Goal: Information Seeking & Learning: Learn about a topic

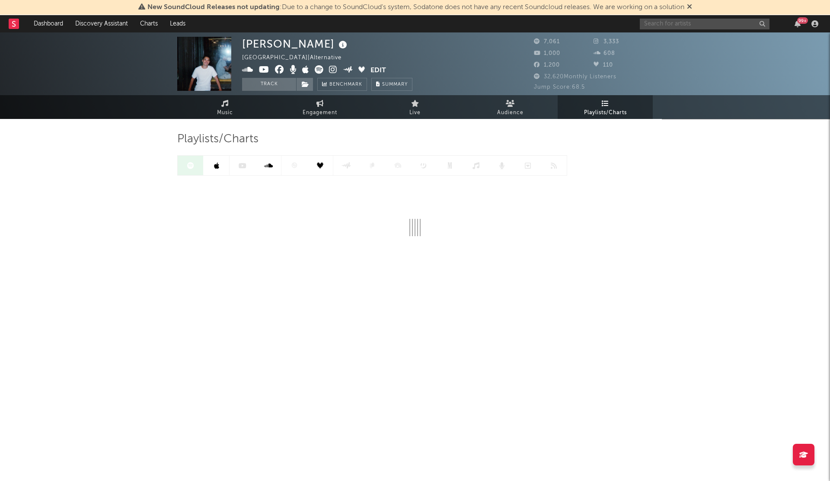
click at [698, 25] on input "text" at bounding box center [705, 24] width 130 height 11
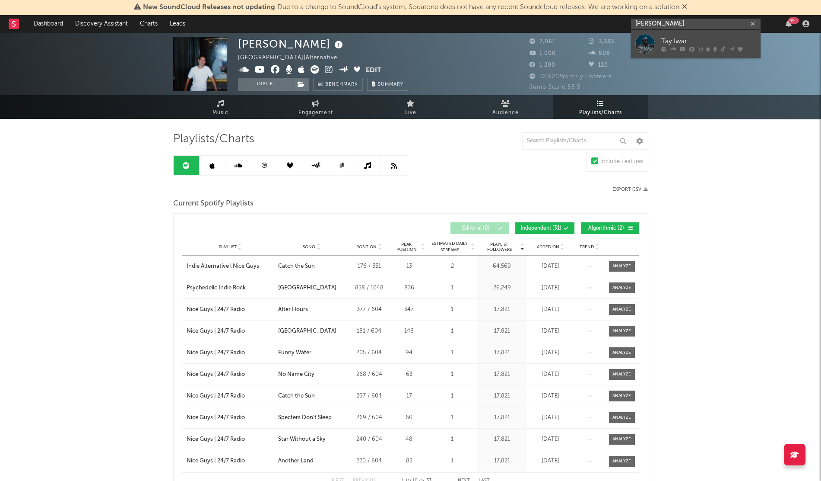
type input "[PERSON_NAME]"
click at [703, 35] on link "Tay Iwar" at bounding box center [696, 44] width 130 height 28
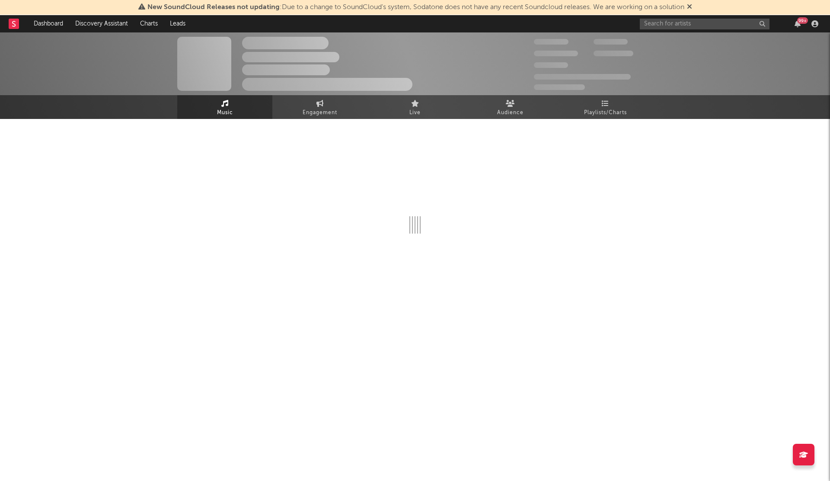
click at [605, 120] on div at bounding box center [414, 204] width 475 height 171
click at [605, 102] on link "Playlists/Charts" at bounding box center [604, 107] width 95 height 24
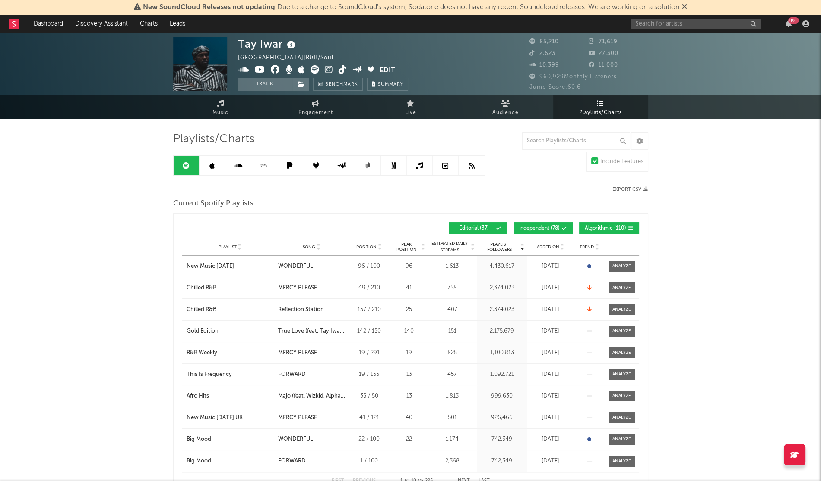
click at [547, 249] on div "Playlist City Song Position Peak Position Estimated Daily Streams Playlist Foll…" at bounding box center [410, 246] width 457 height 17
click at [545, 240] on div "Playlist City Song Position Peak Position Estimated Daily Streams Playlist Foll…" at bounding box center [410, 246] width 457 height 17
click at [544, 242] on div "Playlist City Song Position Peak Position Estimated Daily Streams Playlist Foll…" at bounding box center [410, 246] width 457 height 17
click at [544, 244] on span "Added On" at bounding box center [548, 246] width 22 height 5
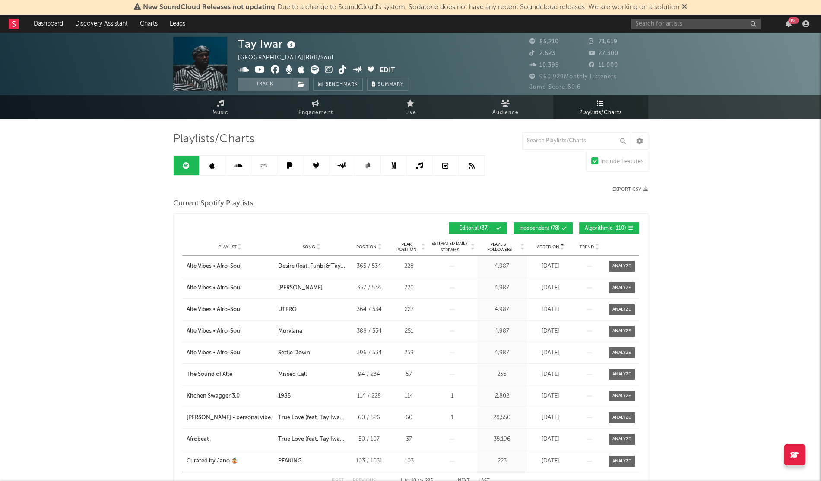
click at [545, 245] on span "Added On" at bounding box center [548, 246] width 22 height 5
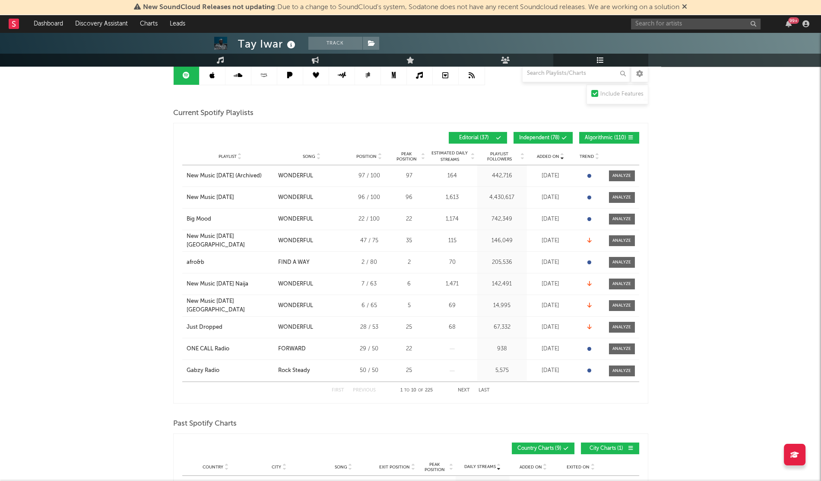
scroll to position [91, 0]
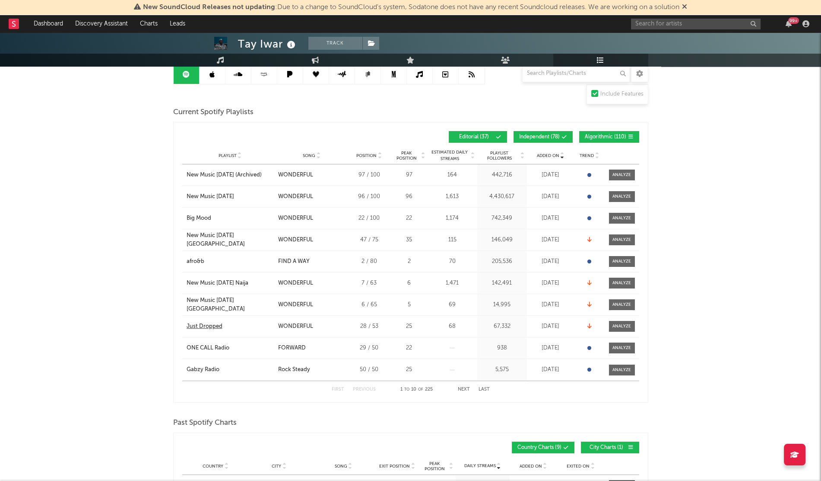
click at [217, 323] on div "Just Dropped" at bounding box center [205, 326] width 36 height 9
click at [233, 301] on div "New Music [DATE] [GEOGRAPHIC_DATA]" at bounding box center [230, 304] width 87 height 17
click at [455, 390] on div "First Previous 1 to 10 of 225 Next Last" at bounding box center [411, 389] width 158 height 17
click at [462, 390] on button "Next" at bounding box center [464, 389] width 12 height 5
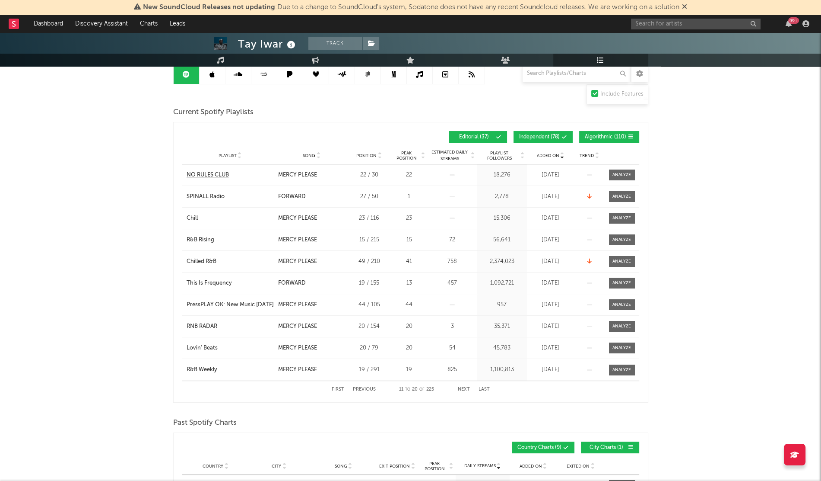
click at [197, 171] on div "NO RULES CLUB" at bounding box center [208, 175] width 42 height 9
click at [214, 76] on icon at bounding box center [212, 74] width 5 height 7
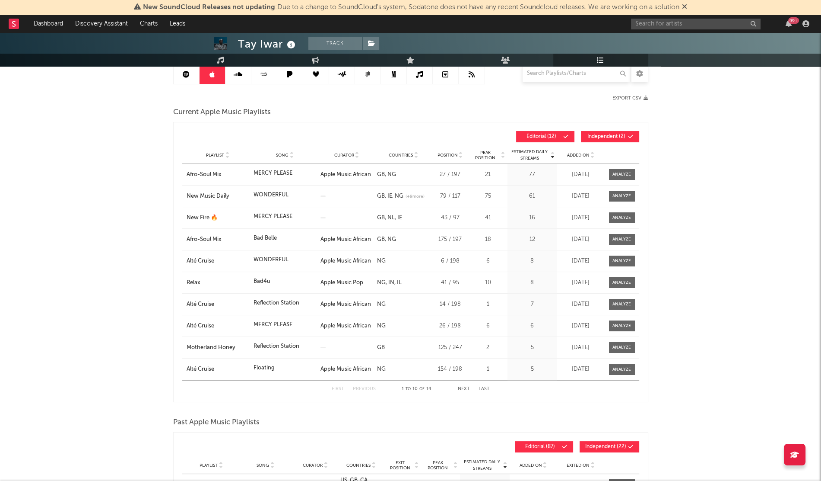
click at [573, 154] on span "Added On" at bounding box center [578, 155] width 22 height 5
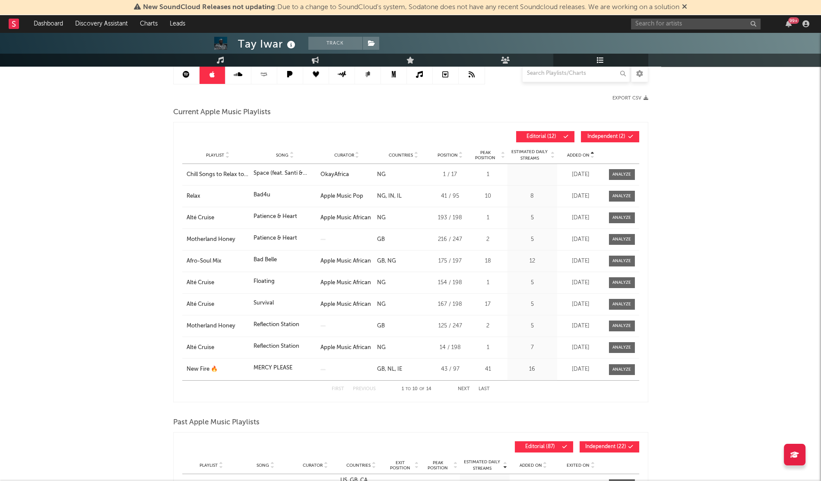
click at [573, 154] on span "Added On" at bounding box center [578, 155] width 22 height 5
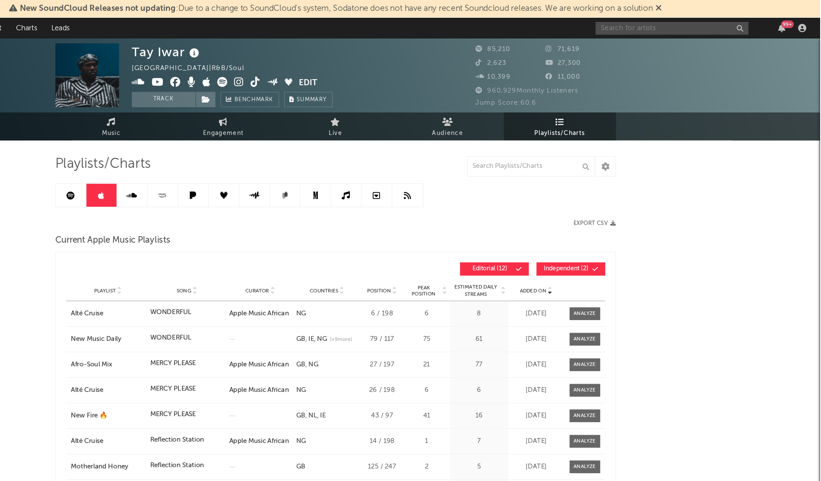
click at [662, 24] on input "text" at bounding box center [696, 24] width 130 height 11
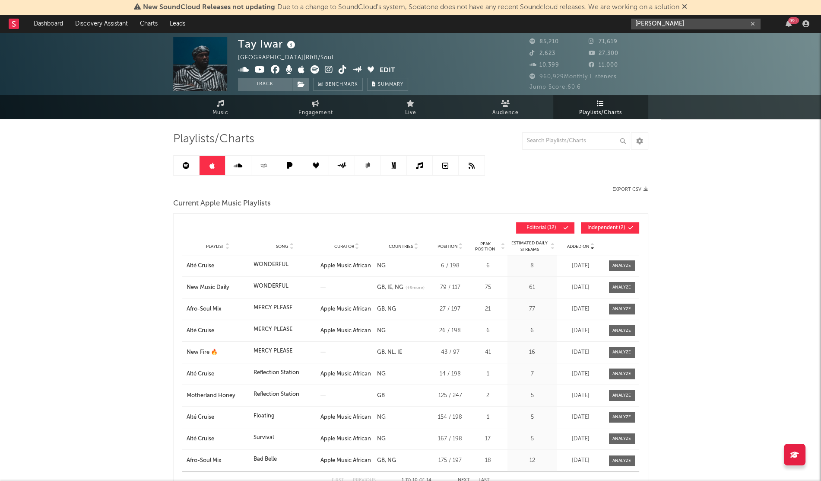
click at [670, 23] on input "[PERSON_NAME]" at bounding box center [696, 24] width 130 height 11
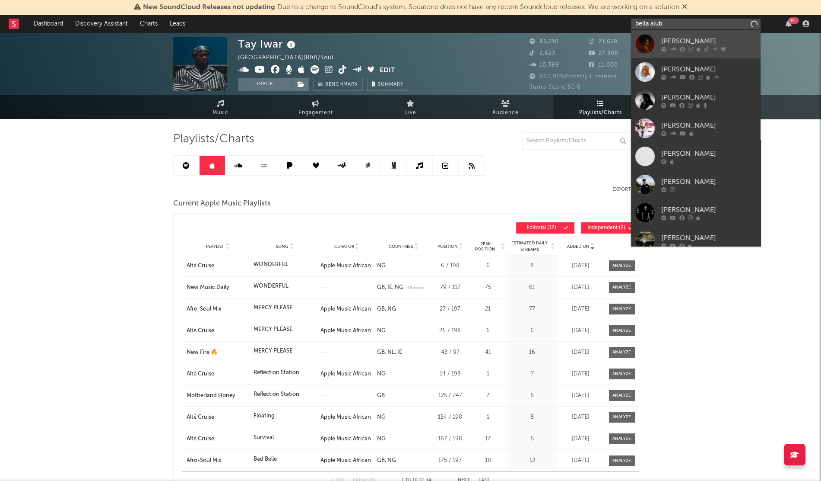
type input "bella alub"
click at [646, 45] on div at bounding box center [645, 43] width 19 height 19
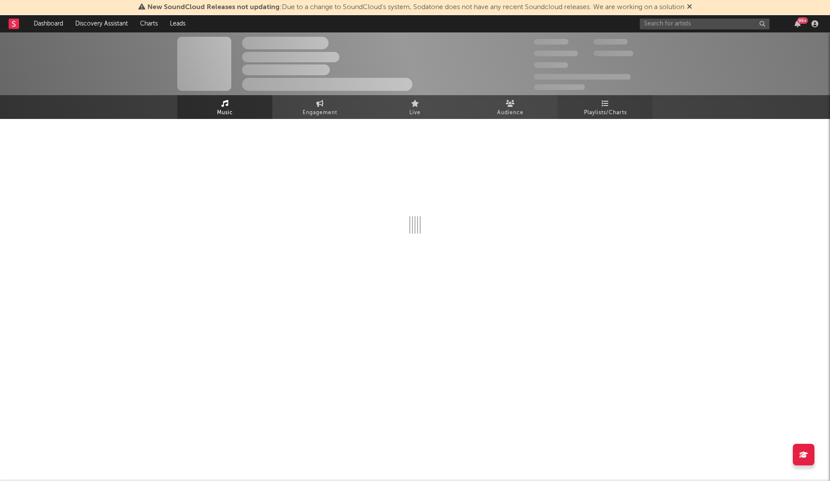
click at [611, 104] on link "Playlists/Charts" at bounding box center [604, 107] width 95 height 24
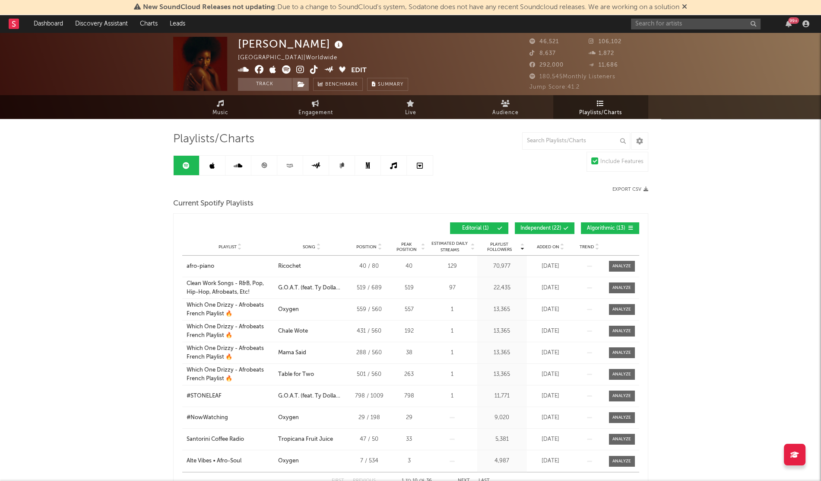
click at [545, 244] on span "Added On" at bounding box center [548, 246] width 22 height 5
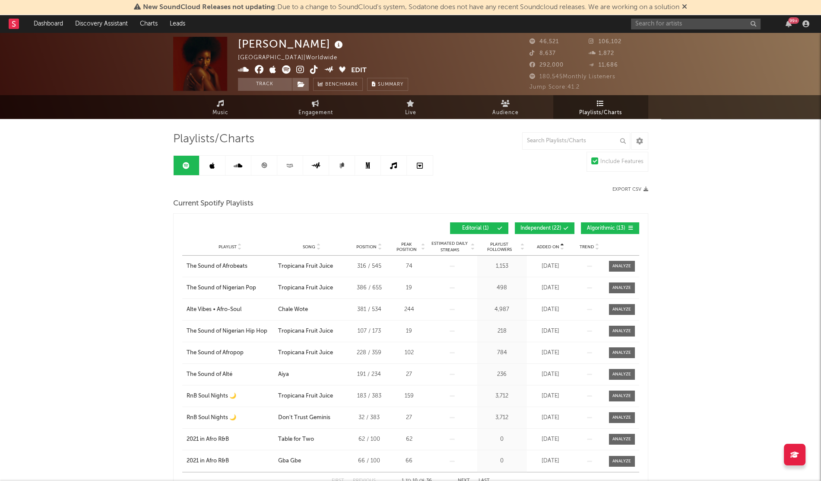
click at [545, 244] on span "Added On" at bounding box center [548, 246] width 22 height 5
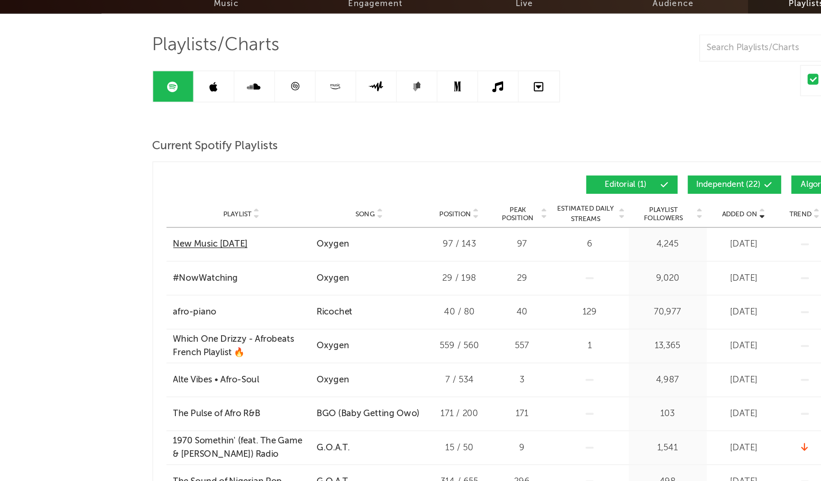
click at [223, 265] on div "New Music [DATE]" at bounding box center [211, 266] width 48 height 9
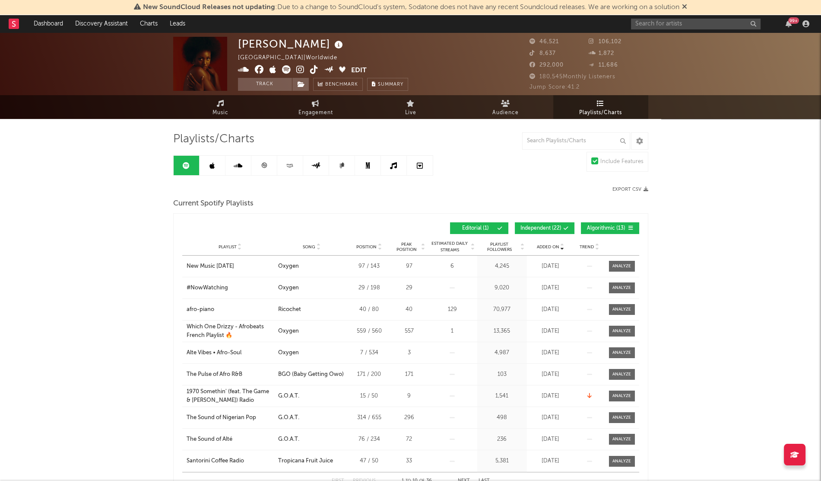
scroll to position [13, 0]
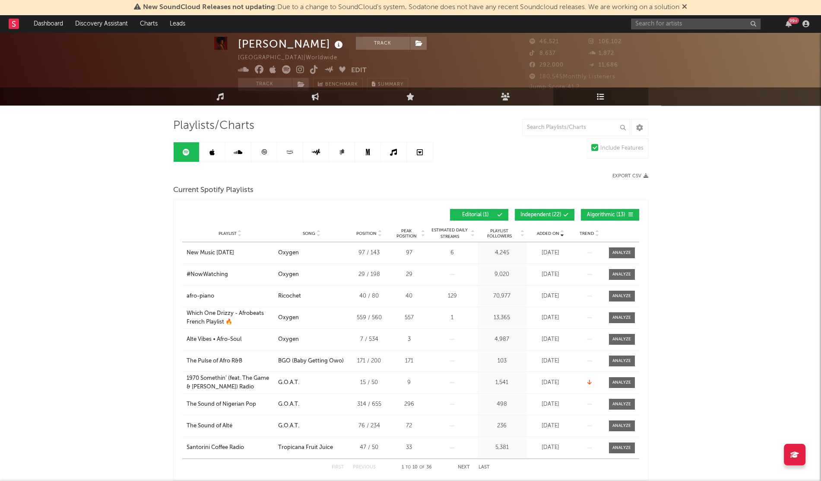
click at [207, 156] on link at bounding box center [213, 151] width 26 height 19
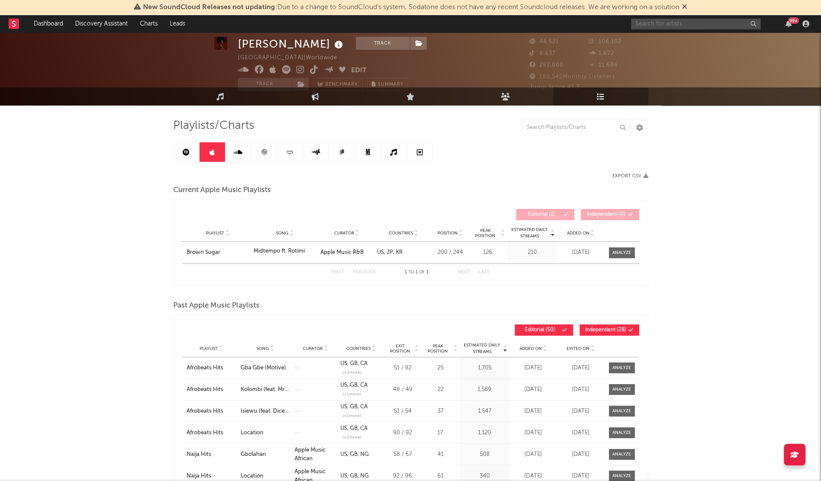
click at [658, 25] on input "text" at bounding box center [696, 24] width 130 height 11
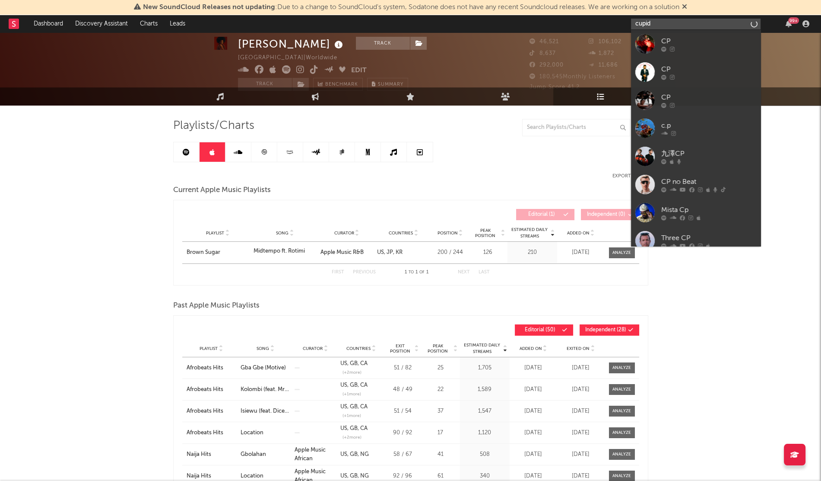
type input "cupid"
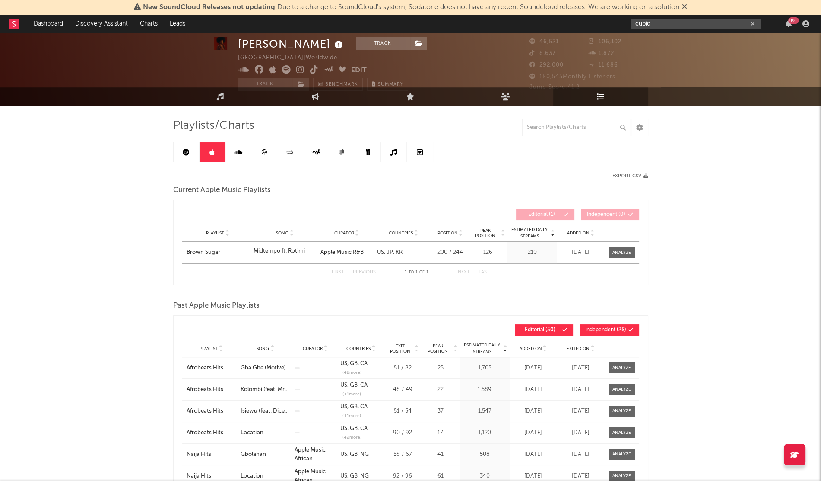
click at [657, 19] on input "cupid" at bounding box center [696, 24] width 130 height 11
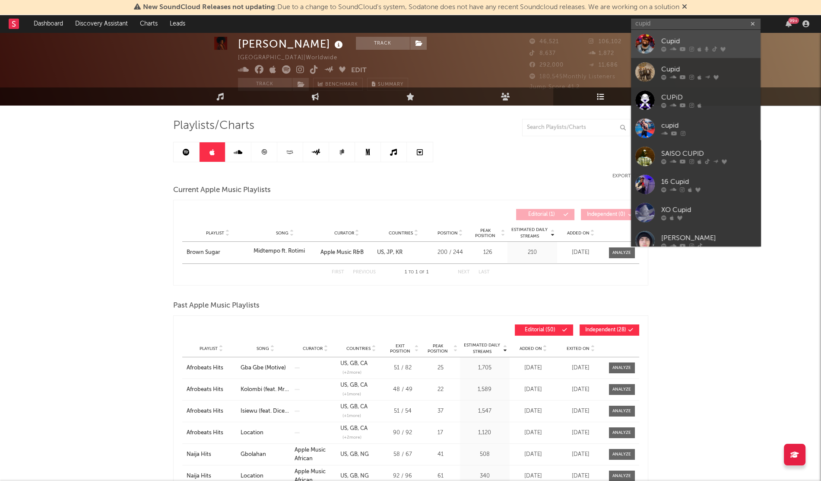
click at [657, 43] on link "Cupid" at bounding box center [696, 44] width 130 height 28
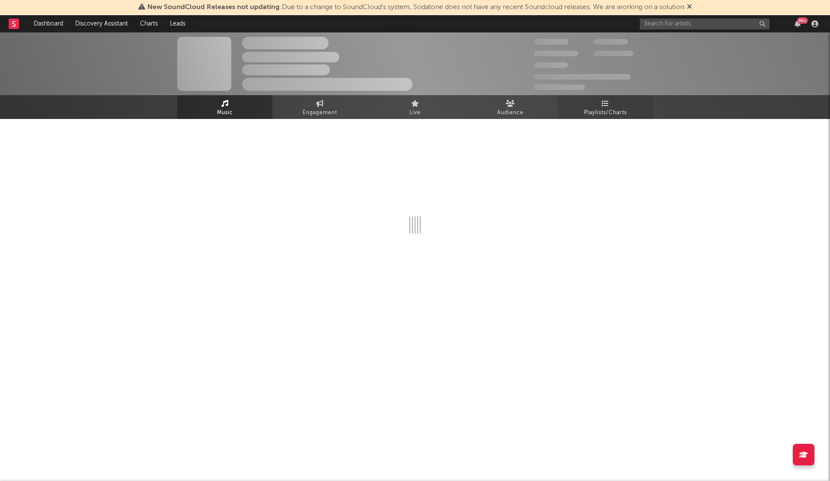
click at [611, 102] on link "Playlists/Charts" at bounding box center [604, 107] width 95 height 24
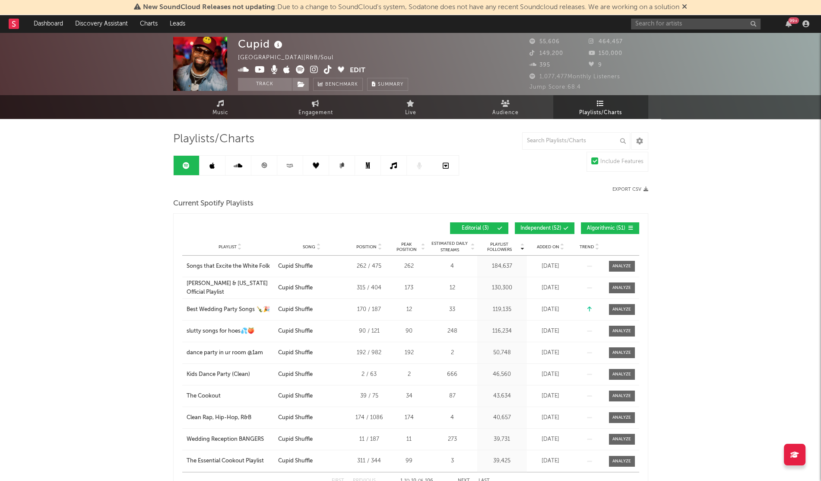
click at [549, 239] on div "Playlist City Song Position Peak Position Estimated Daily Streams Playlist Foll…" at bounding box center [410, 246] width 457 height 17
click at [545, 245] on span "Added On" at bounding box center [548, 246] width 22 height 5
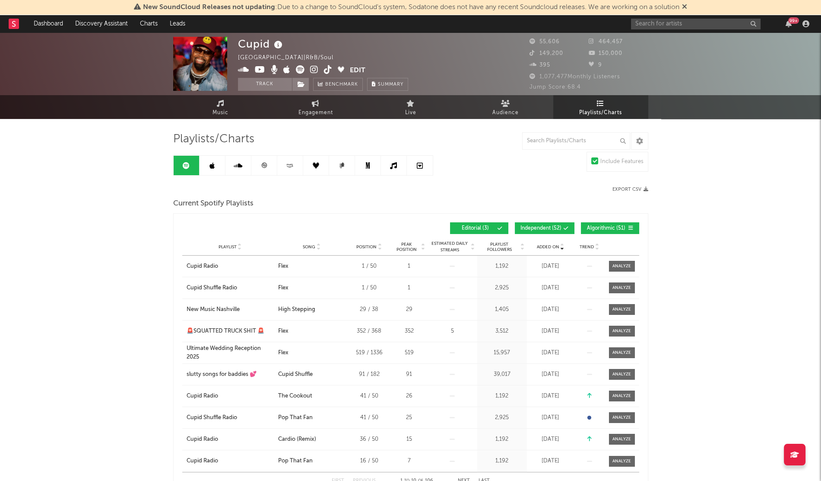
click at [220, 172] on link at bounding box center [213, 165] width 26 height 19
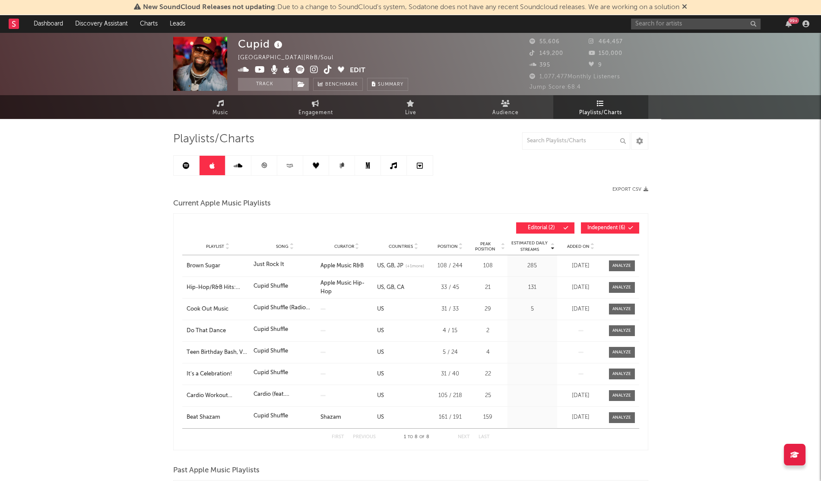
click at [578, 247] on span "Added On" at bounding box center [578, 246] width 22 height 5
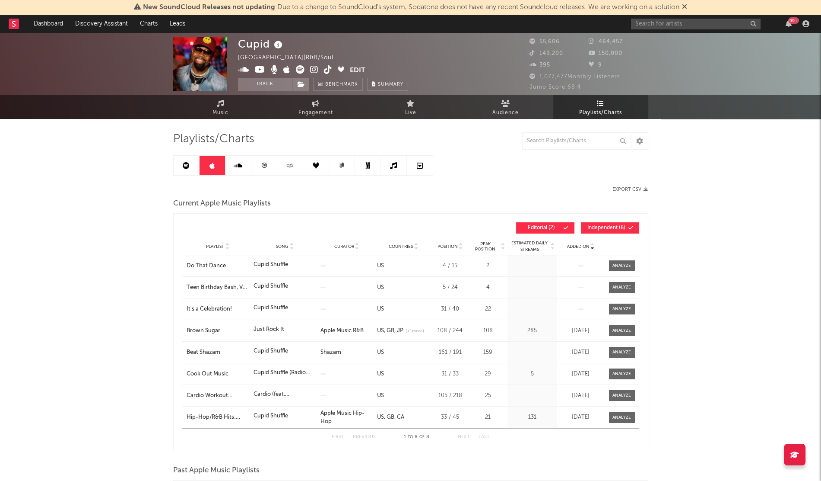
click at [578, 247] on span "Added On" at bounding box center [578, 246] width 22 height 5
click at [577, 244] on span "Added On" at bounding box center [578, 246] width 22 height 5
click at [419, 330] on span "(+ 1 more)" at bounding box center [415, 331] width 19 height 6
click at [413, 329] on span "(+ 1 more)" at bounding box center [415, 331] width 19 height 6
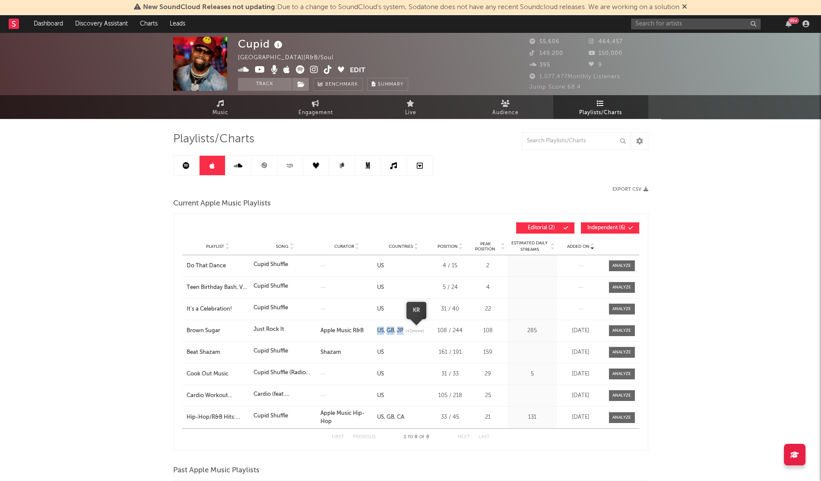
drag, startPoint x: 376, startPoint y: 331, endPoint x: 407, endPoint y: 331, distance: 30.2
click at [407, 331] on div "Countries US [GEOGRAPHIC_DATA] JP (+ 1 more)" at bounding box center [403, 330] width 57 height 9
copy div "US GB JP"
click at [658, 25] on input "text" at bounding box center [696, 24] width 130 height 11
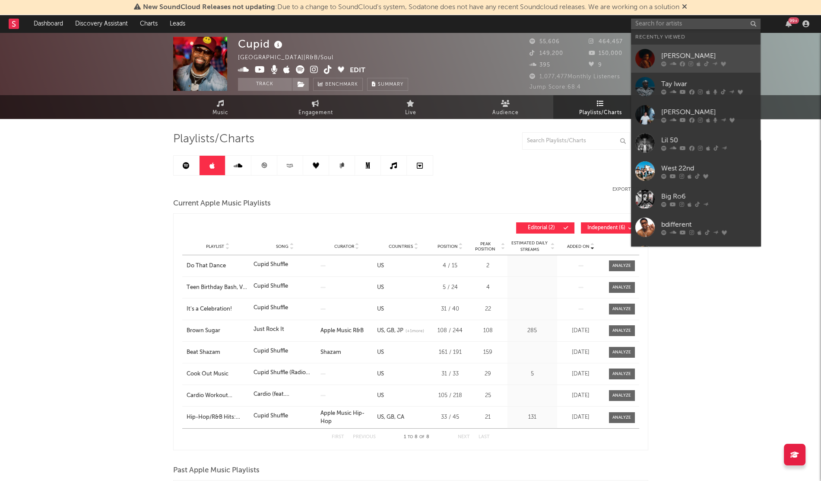
click at [665, 69] on link "[PERSON_NAME]" at bounding box center [696, 59] width 130 height 28
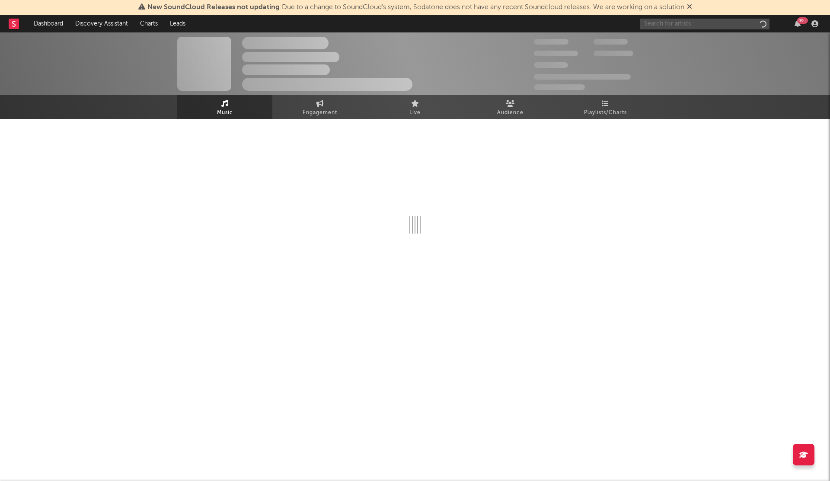
click at [663, 25] on input "text" at bounding box center [705, 24] width 130 height 11
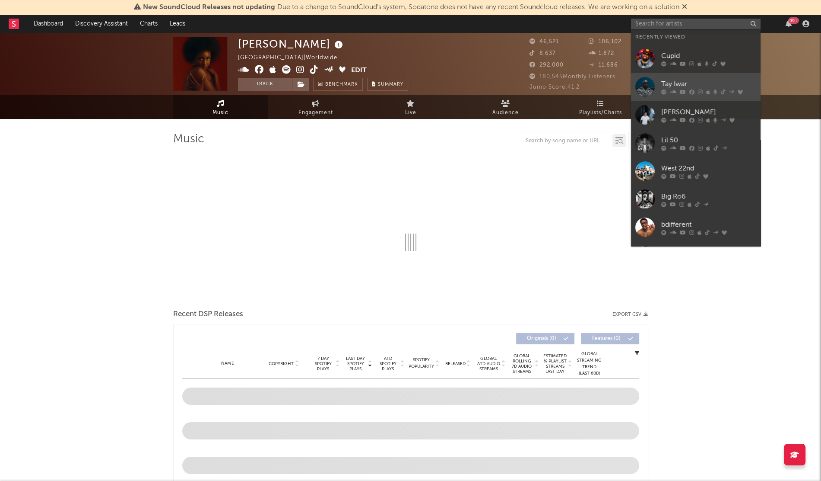
click at [644, 83] on div at bounding box center [645, 86] width 19 height 19
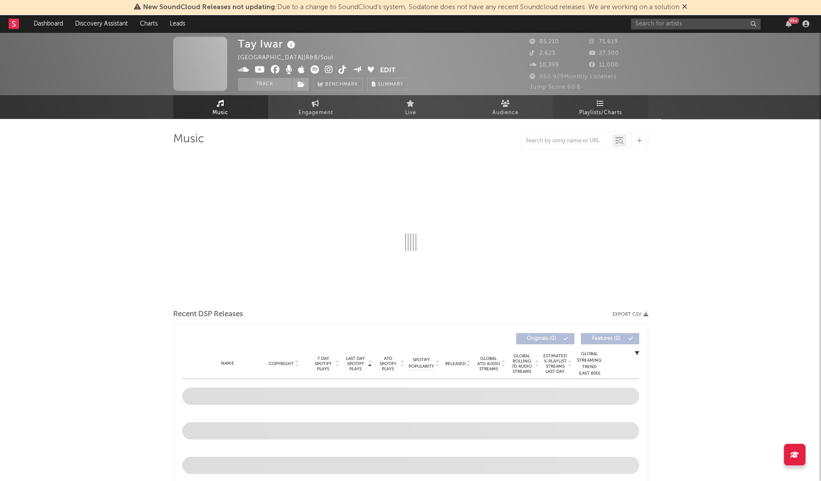
click at [597, 110] on span "Playlists/Charts" at bounding box center [600, 113] width 43 height 10
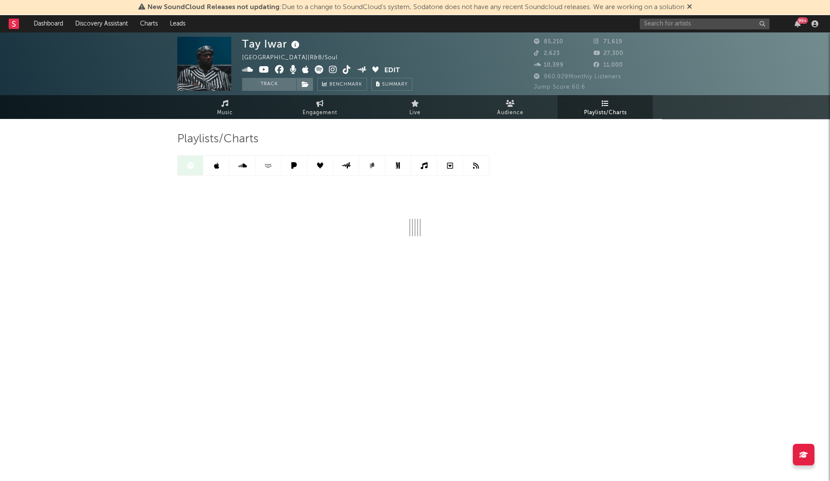
click at [214, 159] on link at bounding box center [217, 165] width 26 height 19
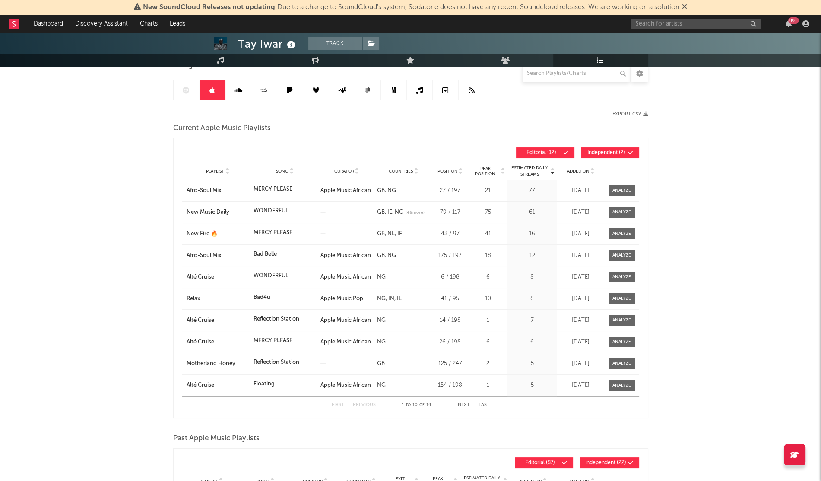
scroll to position [76, 0]
click at [417, 211] on span "(+ 9 more)" at bounding box center [415, 212] width 19 height 6
click at [409, 197] on div "KE LB LB EG GH AE AE SA JO" at bounding box center [433, 191] width 133 height 17
drag, startPoint x: 370, startPoint y: 211, endPoint x: 404, endPoint y: 211, distance: 34.1
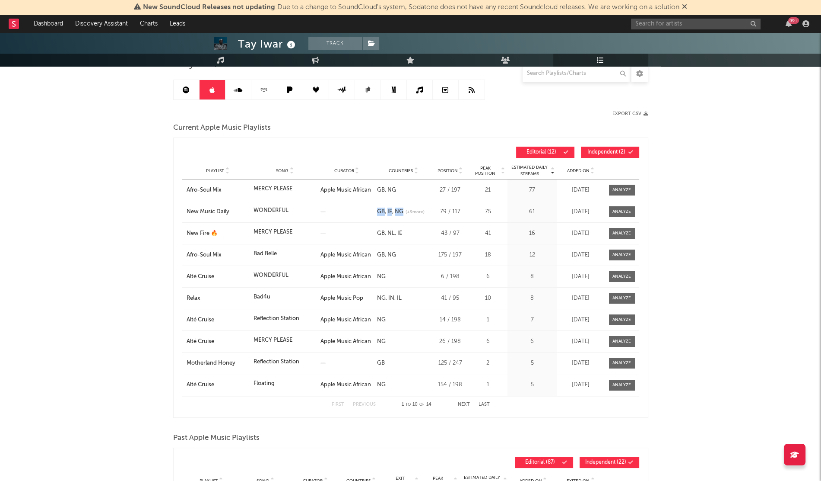
click at [404, 211] on div "Playlist New Music Daily Song WONDERFUL Curator Genre Countries GB IE NG (+ 9 m…" at bounding box center [410, 211] width 457 height 21
copy div "Genre Countries GB IE NG"
click at [648, 29] on div "99 +" at bounding box center [721, 23] width 181 height 17
click at [648, 29] on input "text" at bounding box center [696, 24] width 130 height 11
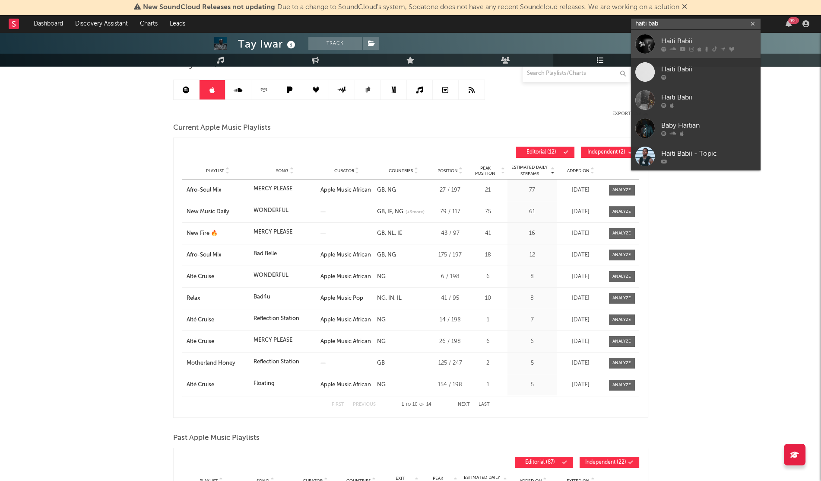
type input "haiti bab"
click at [648, 36] on div at bounding box center [645, 43] width 19 height 19
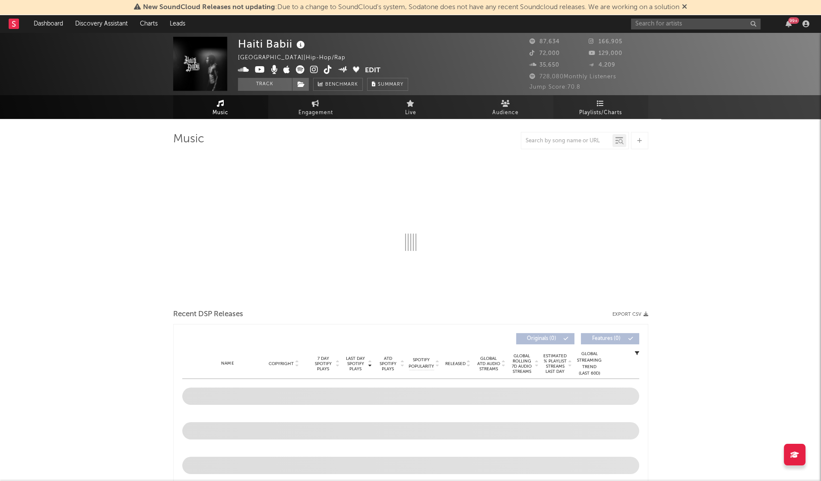
click at [591, 106] on link "Playlists/Charts" at bounding box center [601, 107] width 95 height 24
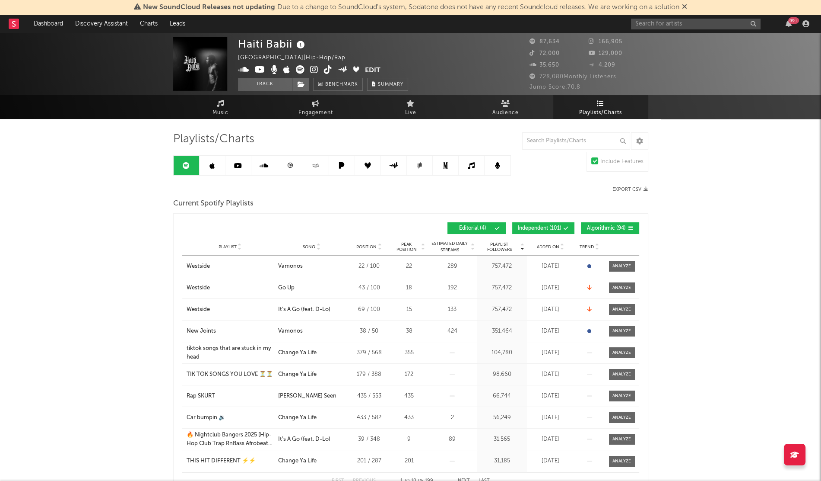
click at [544, 244] on span "Added On" at bounding box center [548, 246] width 22 height 5
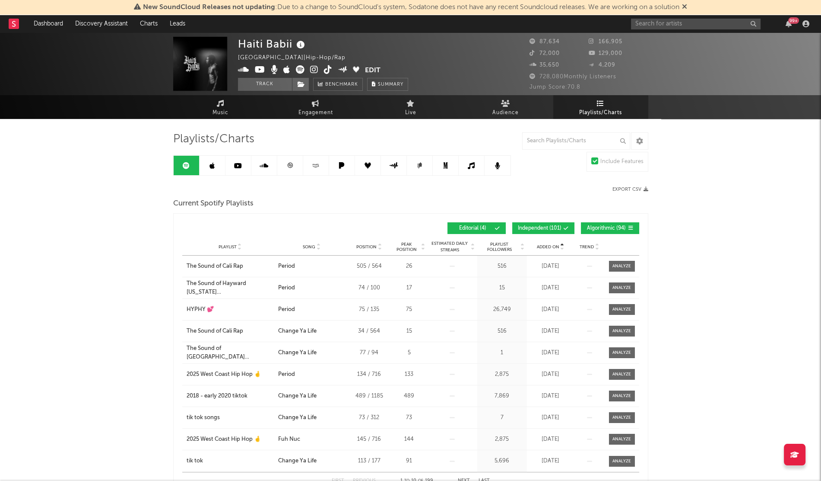
click at [544, 244] on span "Added On" at bounding box center [548, 246] width 22 height 5
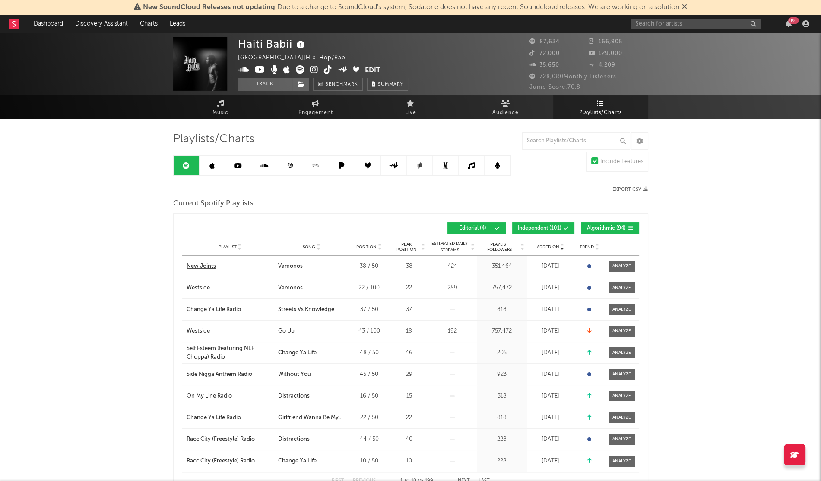
click at [203, 268] on div "New Joints" at bounding box center [201, 266] width 29 height 9
click at [648, 19] on input "text" at bounding box center [696, 24] width 130 height 11
click at [212, 166] on icon at bounding box center [212, 165] width 5 height 7
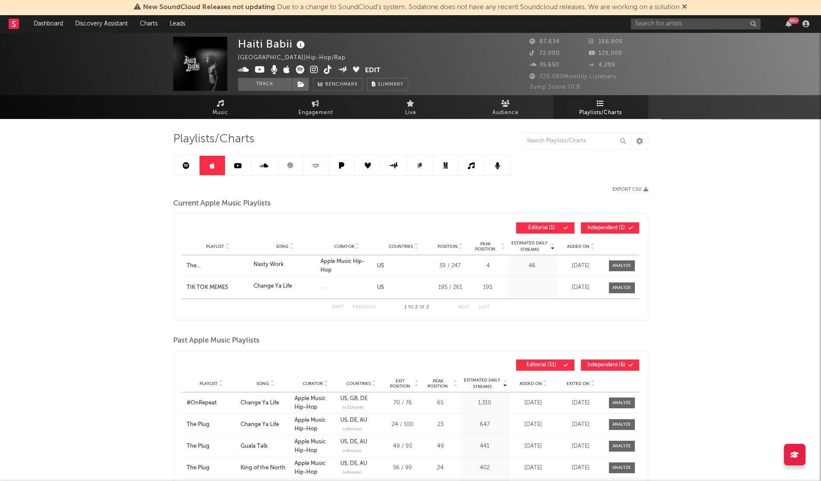
click at [575, 244] on span "Added On" at bounding box center [578, 246] width 22 height 5
click at [187, 168] on icon at bounding box center [186, 165] width 7 height 7
